Goal: Find specific page/section: Find specific page/section

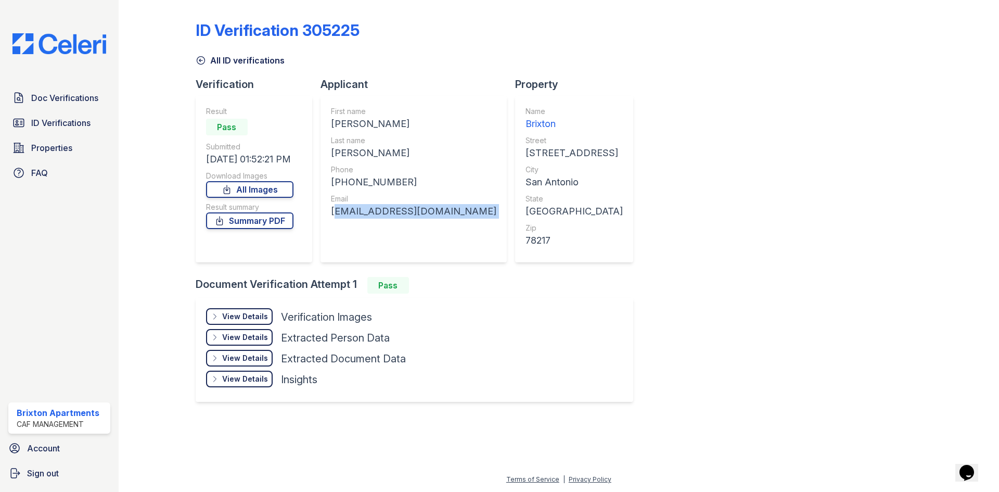
click at [75, 107] on link "Doc Verifications" at bounding box center [59, 97] width 102 height 21
click at [78, 97] on span "Doc Verifications" at bounding box center [64, 98] width 67 height 12
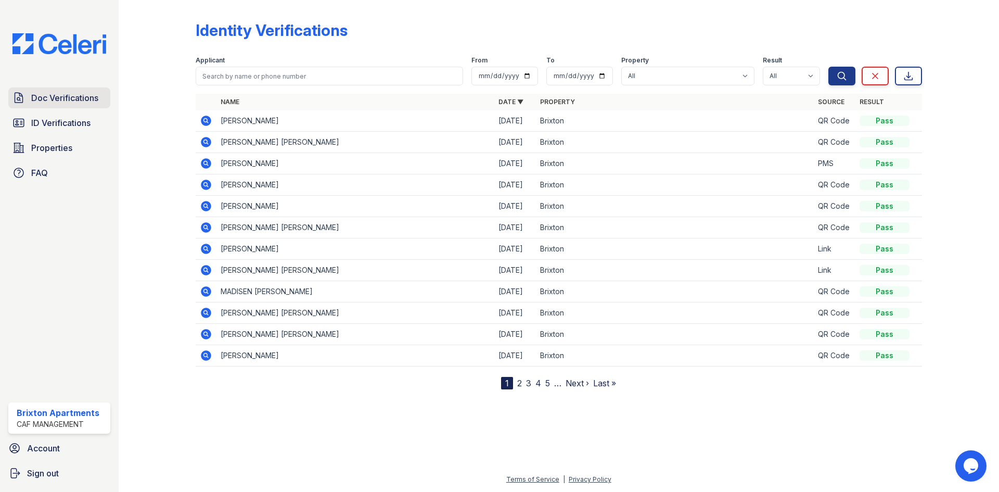
click at [84, 102] on span "Doc Verifications" at bounding box center [64, 98] width 67 height 12
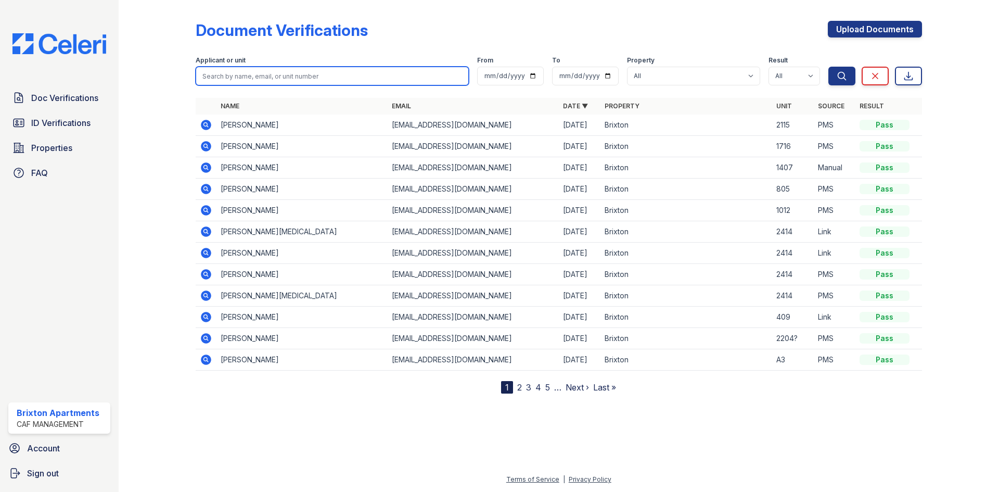
click at [366, 77] on input "search" at bounding box center [332, 76] width 273 height 19
type input "orriel"
click at [828, 67] on button "Search" at bounding box center [841, 76] width 27 height 19
